Goal: Task Accomplishment & Management: Use online tool/utility

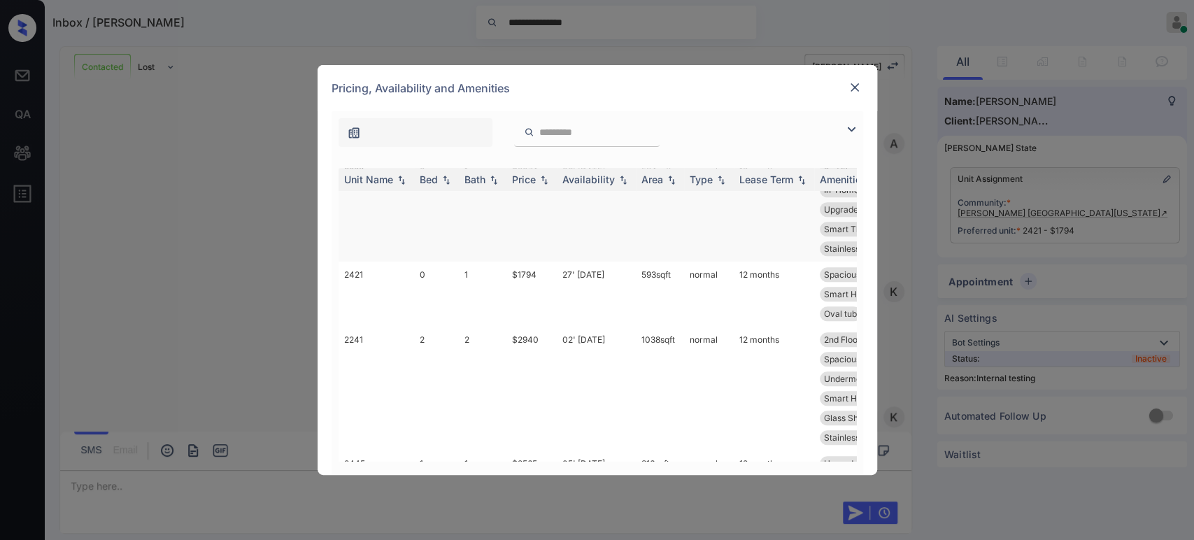
scroll to position [1036, 0]
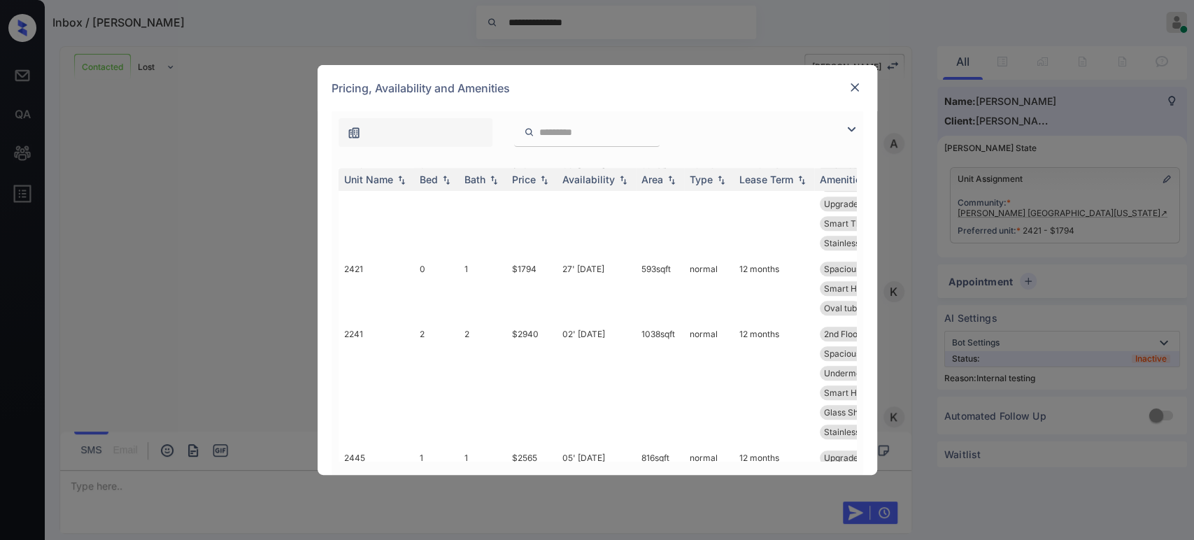
click at [853, 90] on img at bounding box center [855, 87] width 14 height 14
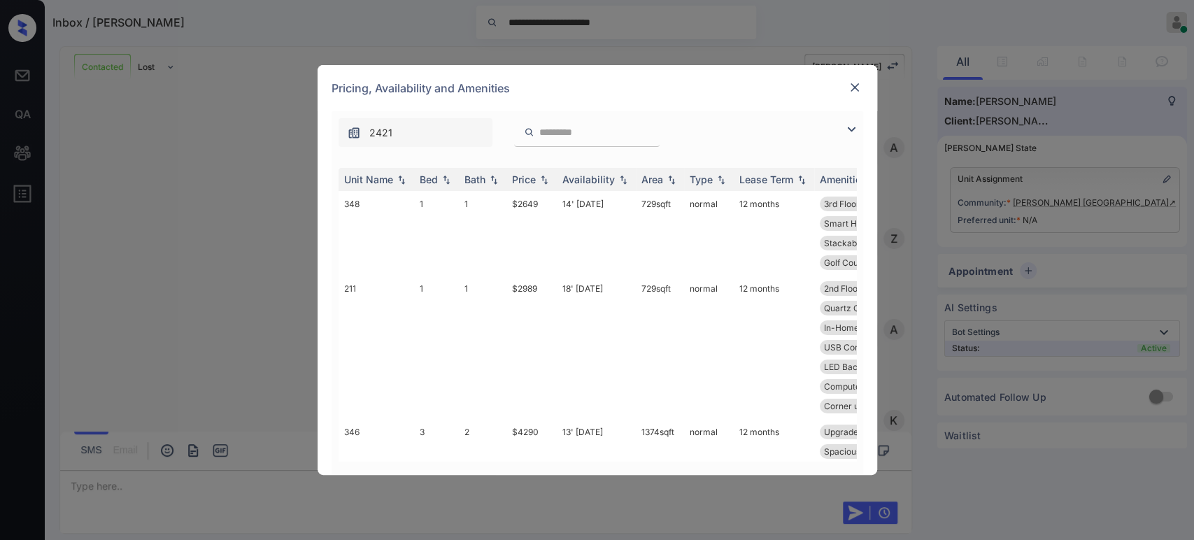
scroll to position [3837, 0]
click at [857, 90] on img at bounding box center [855, 87] width 14 height 14
